Goal: Information Seeking & Learning: Understand process/instructions

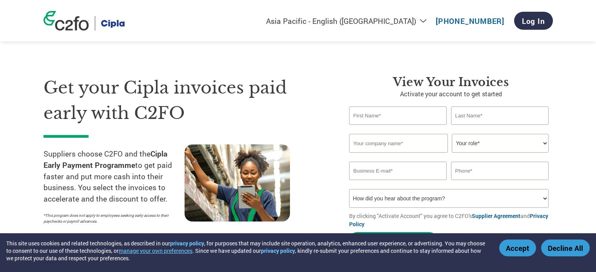
select select "en-IN"
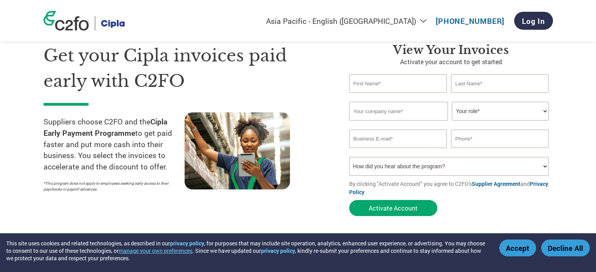
scroll to position [144, 0]
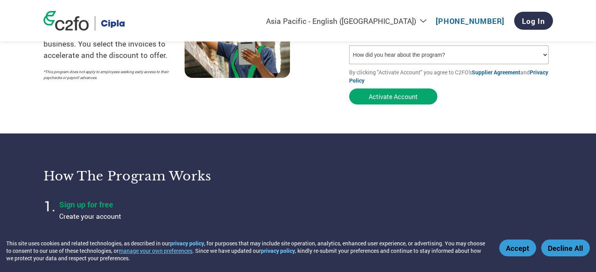
click at [212, 231] on ol "Sign up for free Create your account Select invoices and set your rate When you…" at bounding box center [165, 261] width 245 height 129
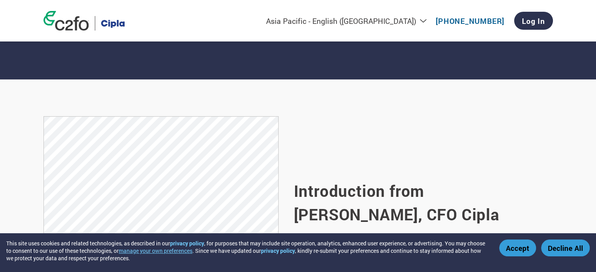
scroll to position [421, 0]
click at [204, 101] on section "Introduction from [PERSON_NAME], CFO Cipla Read the Cipla welcome letter" at bounding box center [298, 215] width 596 height 271
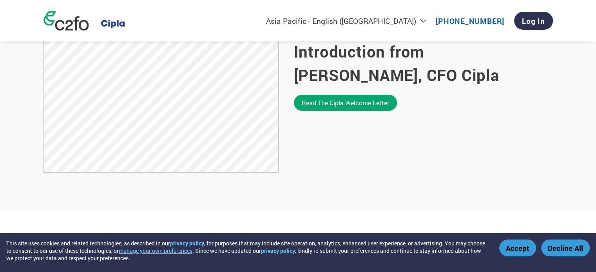
scroll to position [562, 0]
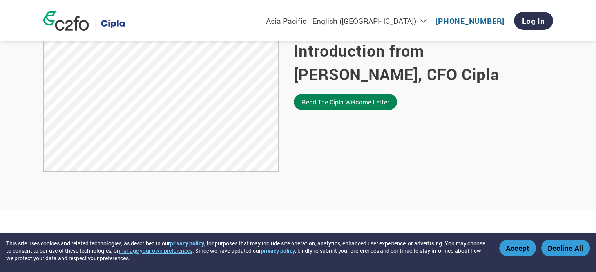
click at [338, 101] on link "Read the Cipla welcome letter" at bounding box center [345, 102] width 103 height 16
click at [571, 252] on button "Decline All" at bounding box center [565, 248] width 49 height 17
click at [551, 248] on button "Decline All" at bounding box center [565, 248] width 49 height 17
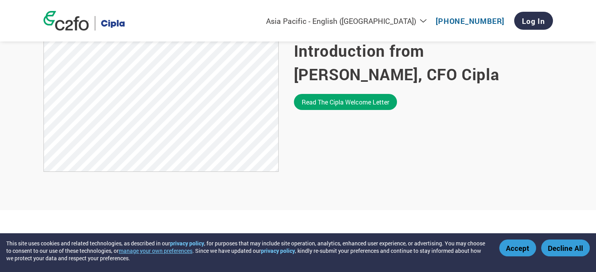
click at [467, 133] on div "Introduction from [PERSON_NAME], CFO Cipla Read the Cipla welcome letter" at bounding box center [423, 74] width 259 height 197
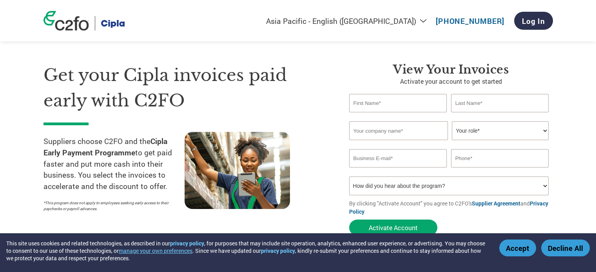
scroll to position [0, 0]
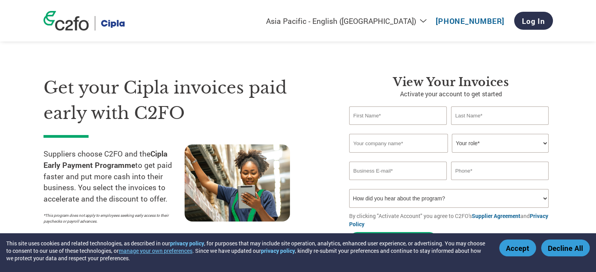
click at [551, 246] on button "Decline All" at bounding box center [565, 248] width 49 height 17
click at [530, 244] on button "Accept" at bounding box center [517, 248] width 37 height 17
click at [514, 247] on button "Accept" at bounding box center [517, 248] width 37 height 17
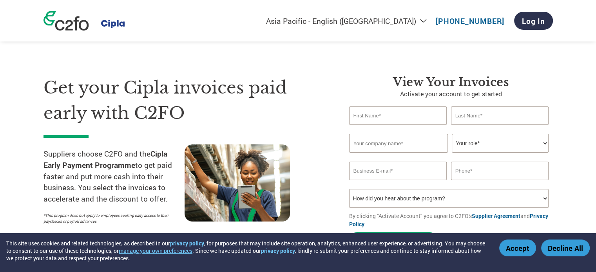
click at [561, 254] on button "Decline All" at bounding box center [565, 248] width 49 height 17
click at [576, 110] on section "Get your Cipla invoices paid early with C2FO Suppliers choose C2FO and the Cipl…" at bounding box center [298, 154] width 596 height 246
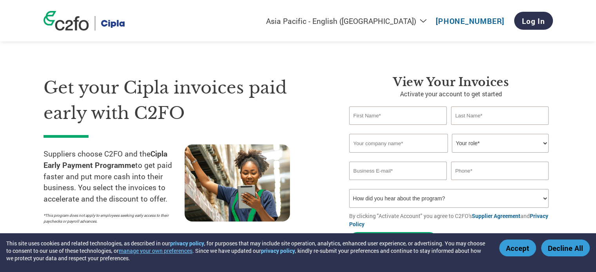
click at [577, 90] on section "Get your Cipla invoices paid early with C2FO Suppliers choose C2FO and the Cipl…" at bounding box center [298, 154] width 596 height 246
click at [517, 251] on button "Accept" at bounding box center [517, 248] width 37 height 17
click at [560, 253] on button "Decline All" at bounding box center [565, 248] width 49 height 17
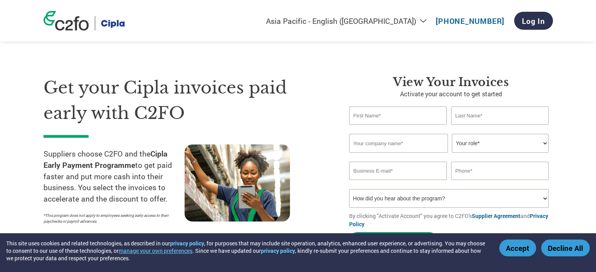
click at [574, 187] on section "Get your Cipla invoices paid early with C2FO Suppliers choose C2FO and the Cipl…" at bounding box center [298, 154] width 596 height 246
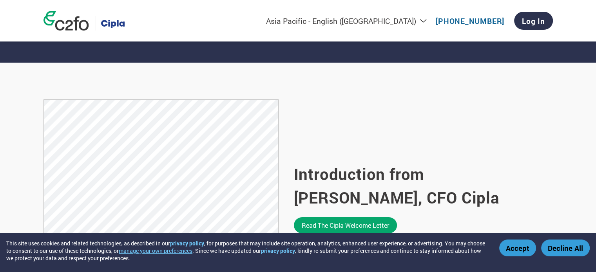
scroll to position [437, 0]
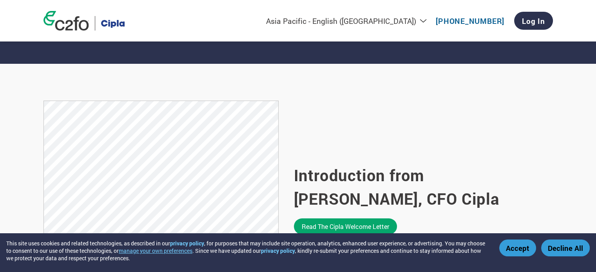
click at [493, 120] on div "Introduction from [PERSON_NAME], CFO Cipla Read the Cipla welcome letter" at bounding box center [423, 199] width 259 height 197
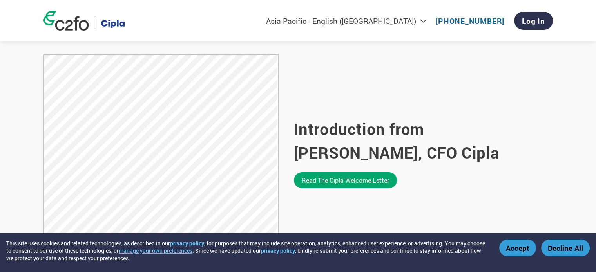
scroll to position [484, 0]
click at [29, 173] on section "Introduction from [PERSON_NAME], CFO Cipla Read the Cipla welcome letter" at bounding box center [298, 152] width 596 height 271
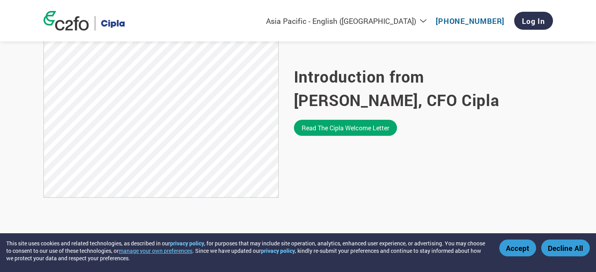
scroll to position [537, 0]
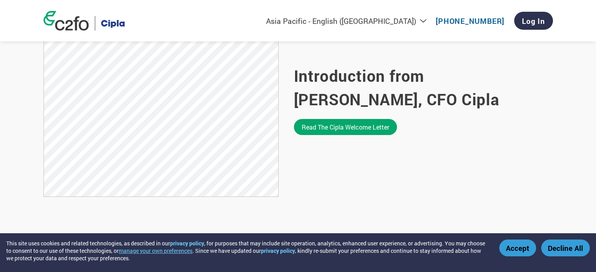
click at [29, 110] on section "Introduction from [PERSON_NAME], CFO Cipla Read the Cipla welcome letter" at bounding box center [298, 99] width 596 height 271
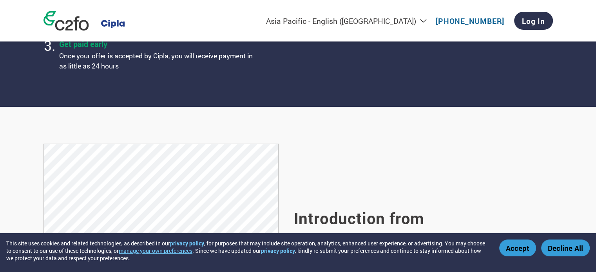
scroll to position [392, 0]
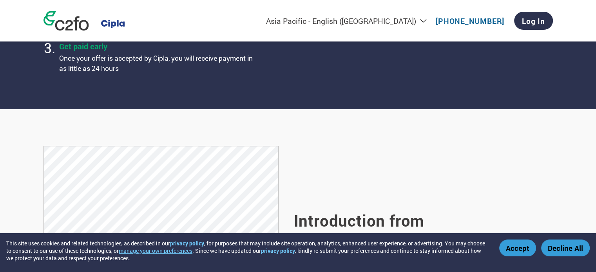
click at [25, 159] on section "Introduction from [PERSON_NAME], CFO Cipla Read the Cipla welcome letter" at bounding box center [298, 244] width 596 height 271
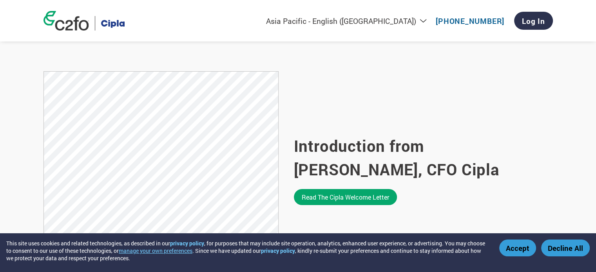
scroll to position [490, 0]
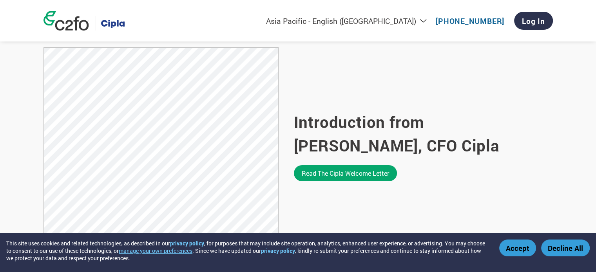
click at [18, 147] on section "Introduction from [PERSON_NAME], CFO Cipla Read the Cipla welcome letter" at bounding box center [298, 146] width 596 height 271
